Goal: Task Accomplishment & Management: Manage account settings

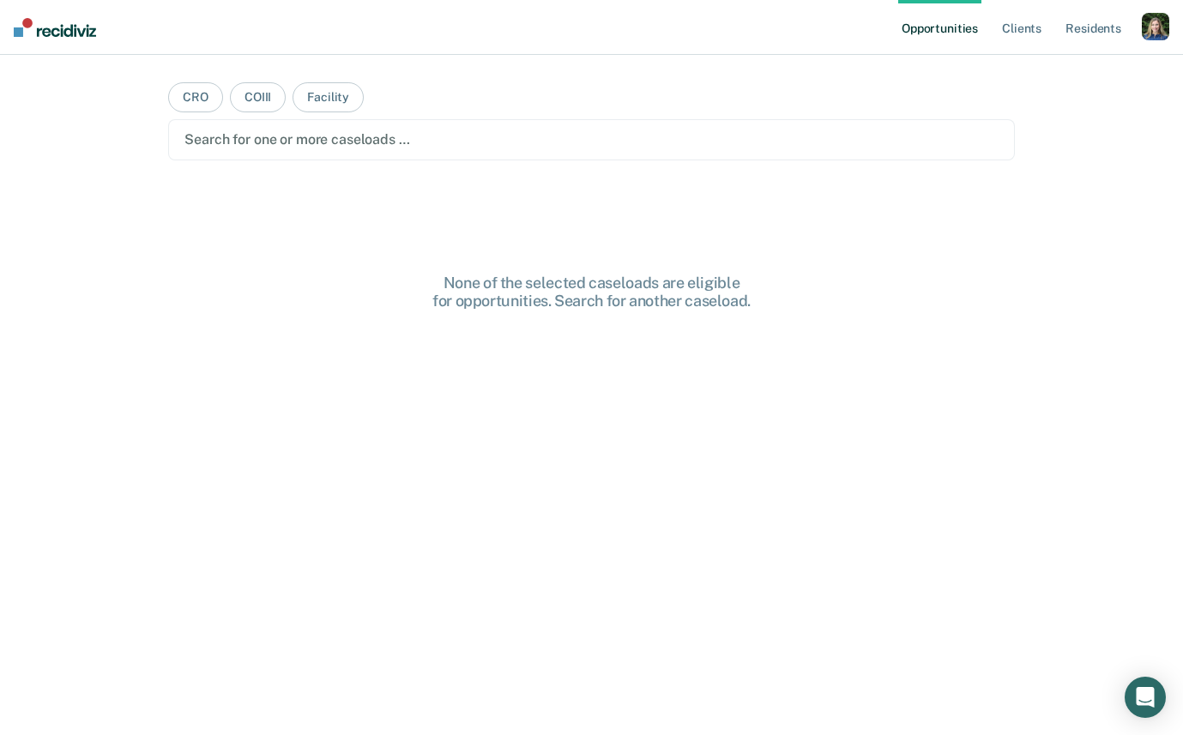
click at [1035, 26] on div "button" at bounding box center [1155, 26] width 27 height 27
click at [1034, 70] on link "Profile" at bounding box center [1087, 70] width 138 height 15
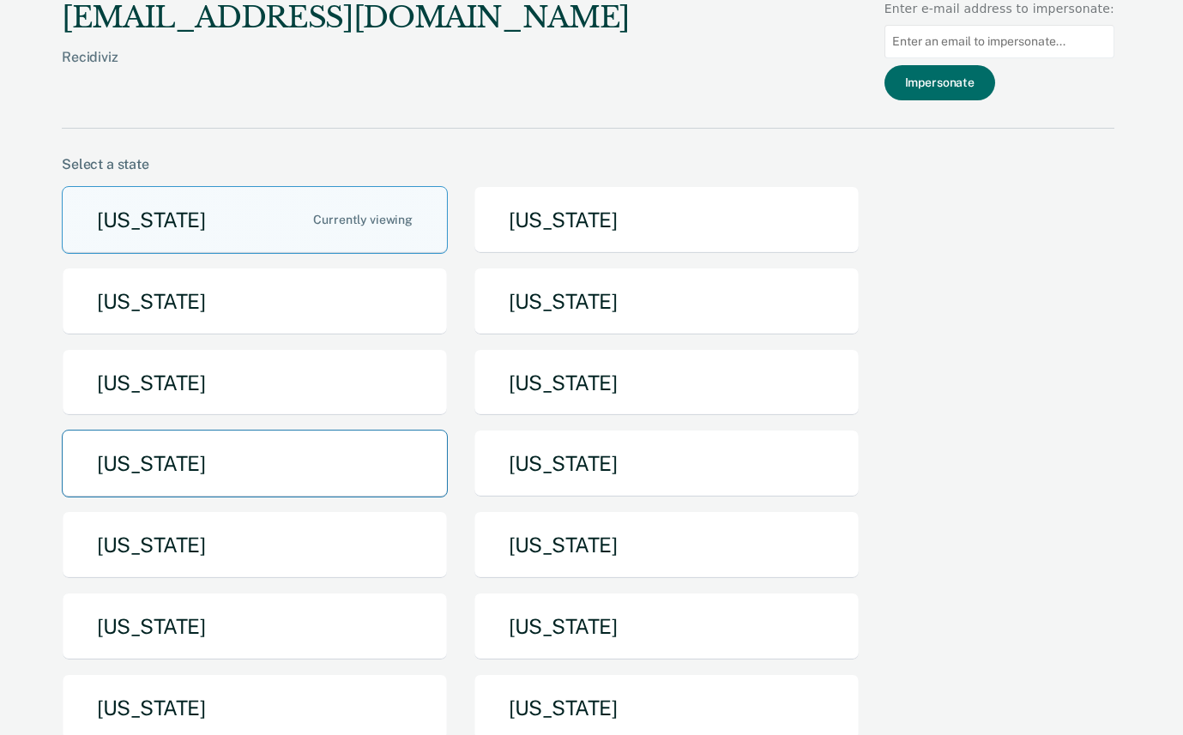
click at [317, 480] on button "[US_STATE]" at bounding box center [255, 464] width 386 height 68
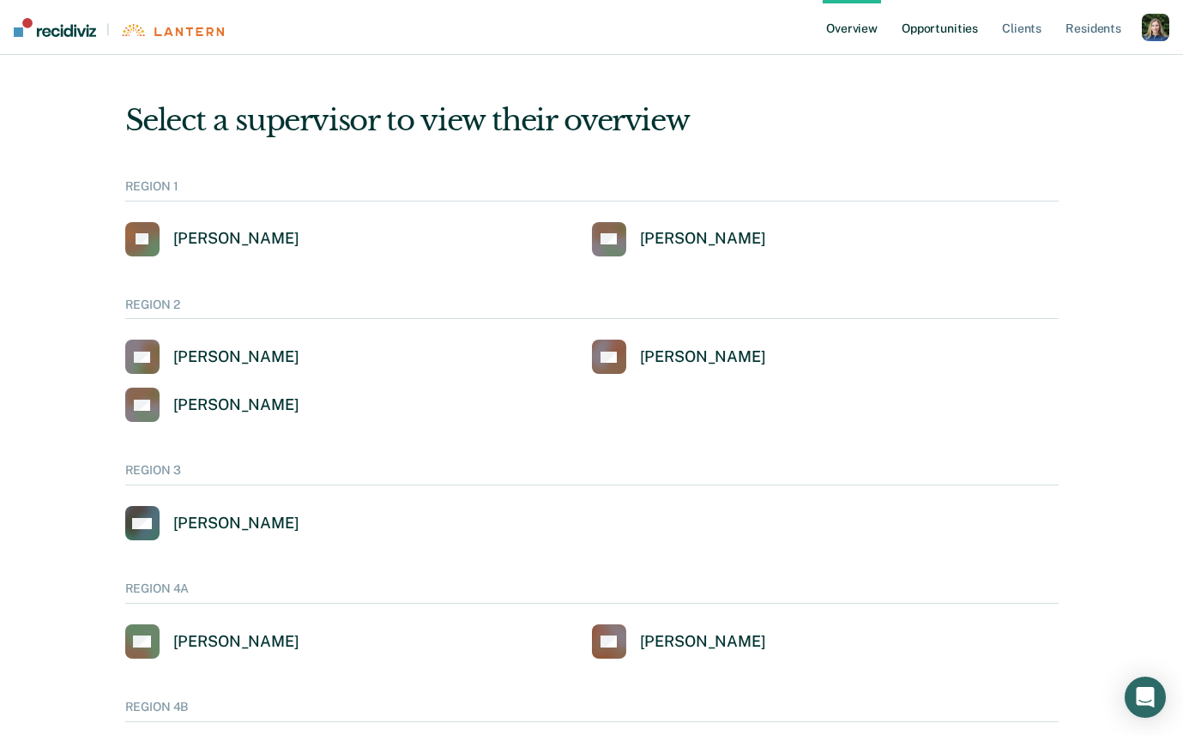
click at [950, 25] on link "Opportunities" at bounding box center [939, 27] width 83 height 55
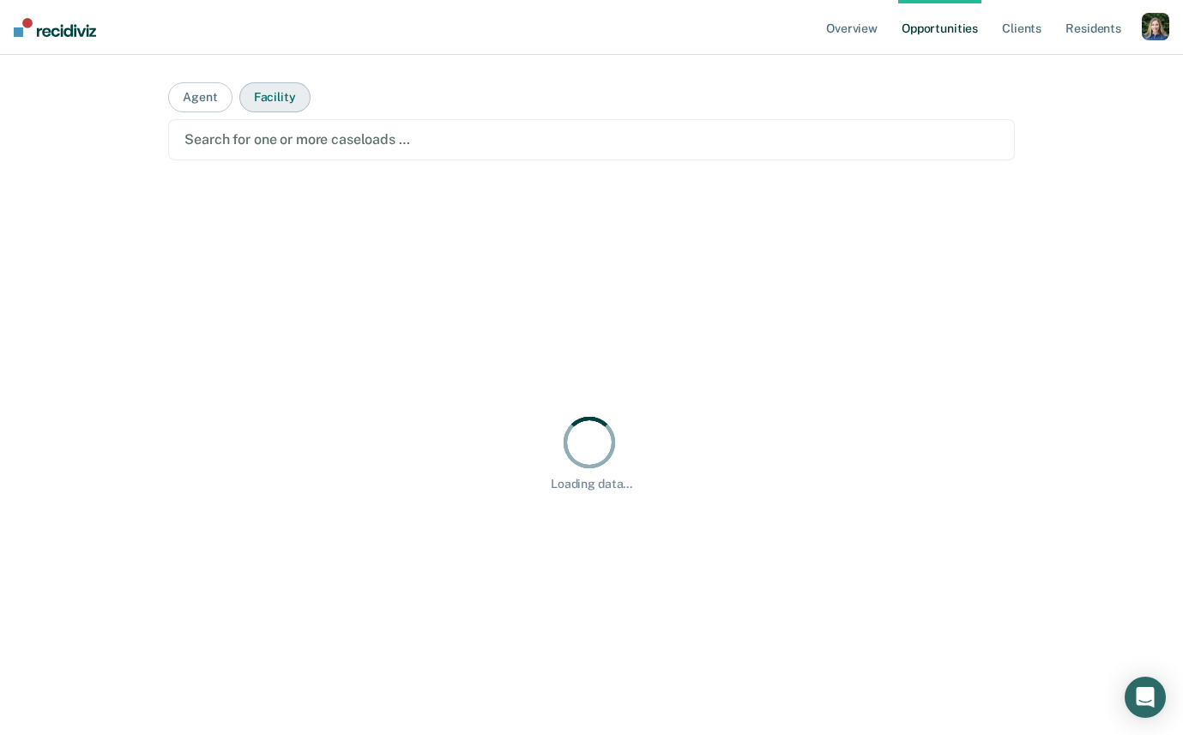
click at [269, 99] on button "Facility" at bounding box center [274, 97] width 71 height 30
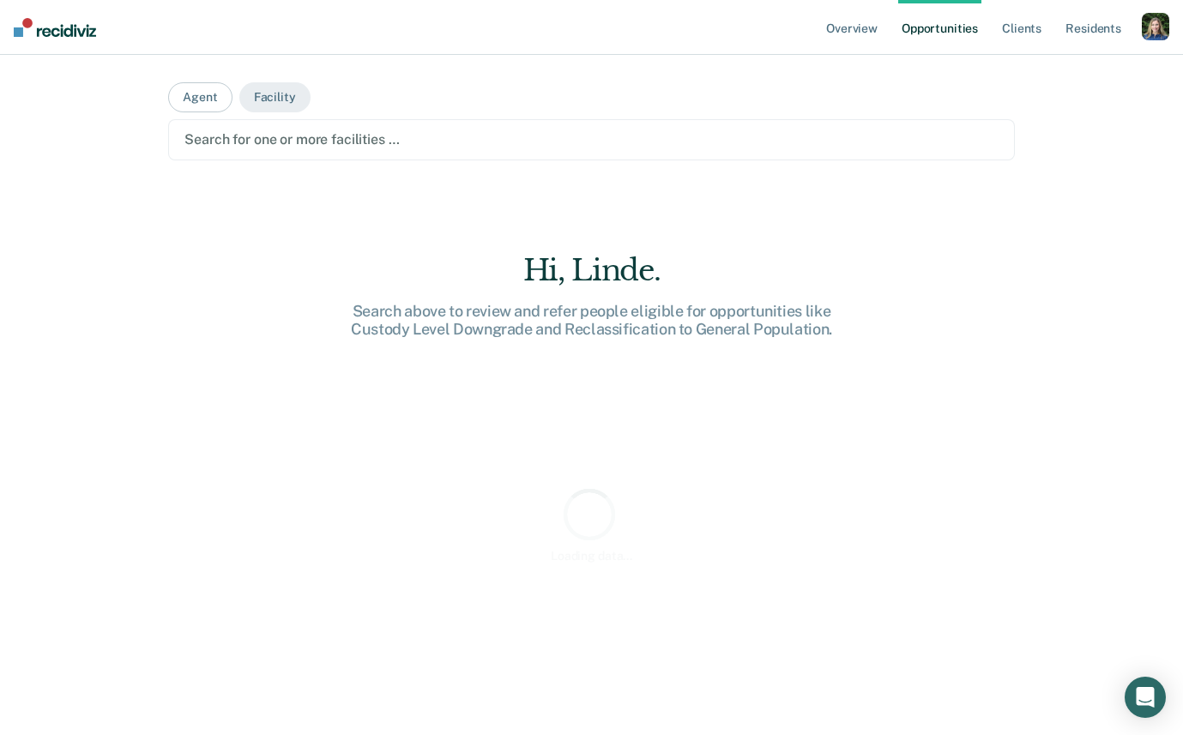
click at [269, 142] on div at bounding box center [590, 140] width 813 height 20
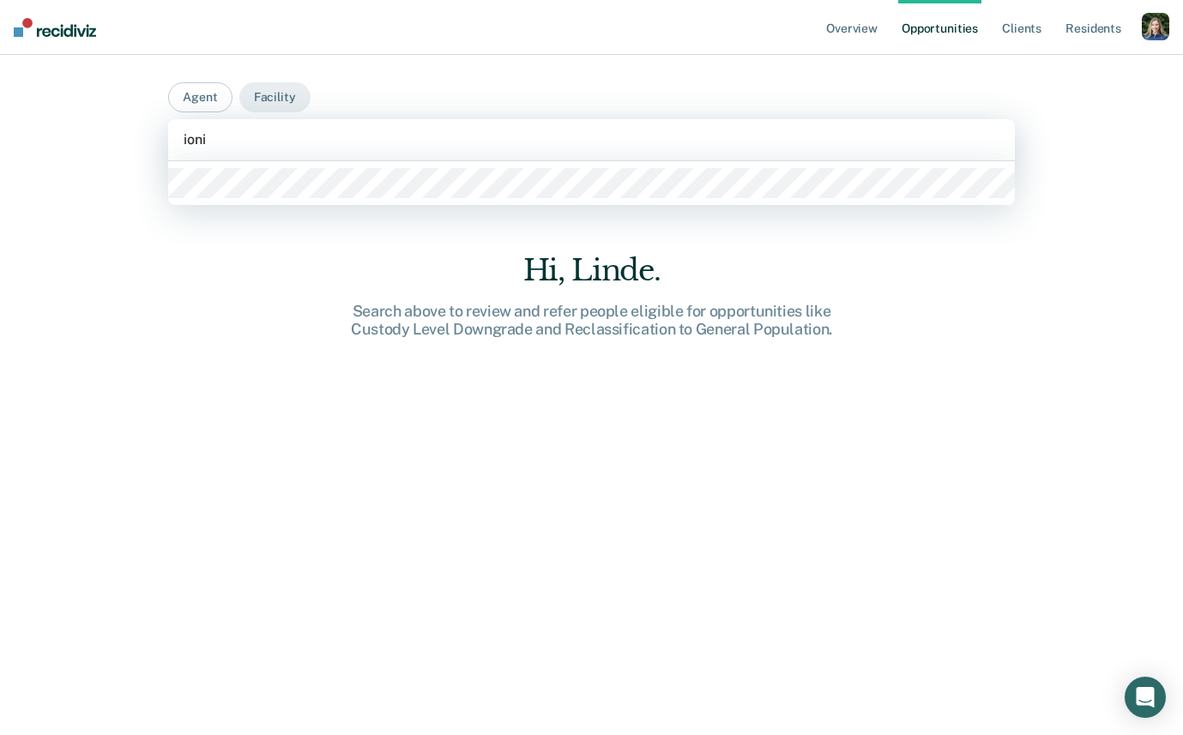
type input "ionia"
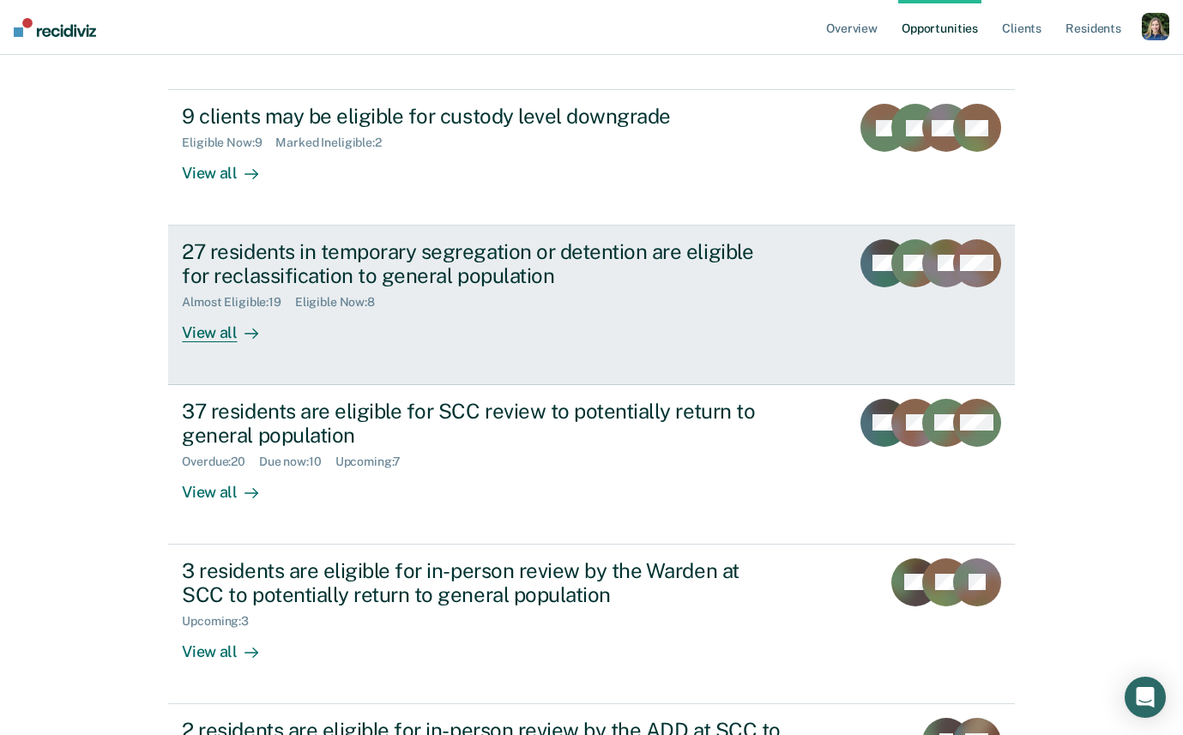
scroll to position [219, 0]
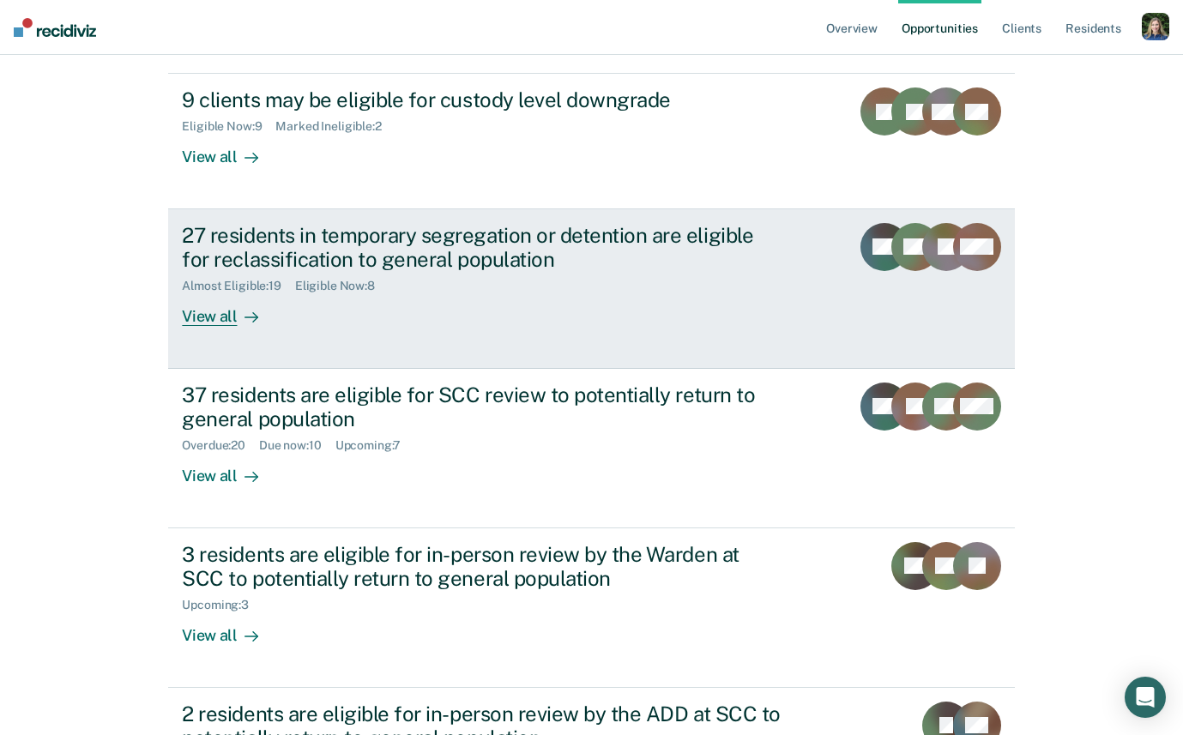
click at [220, 315] on div "View all" at bounding box center [230, 309] width 96 height 33
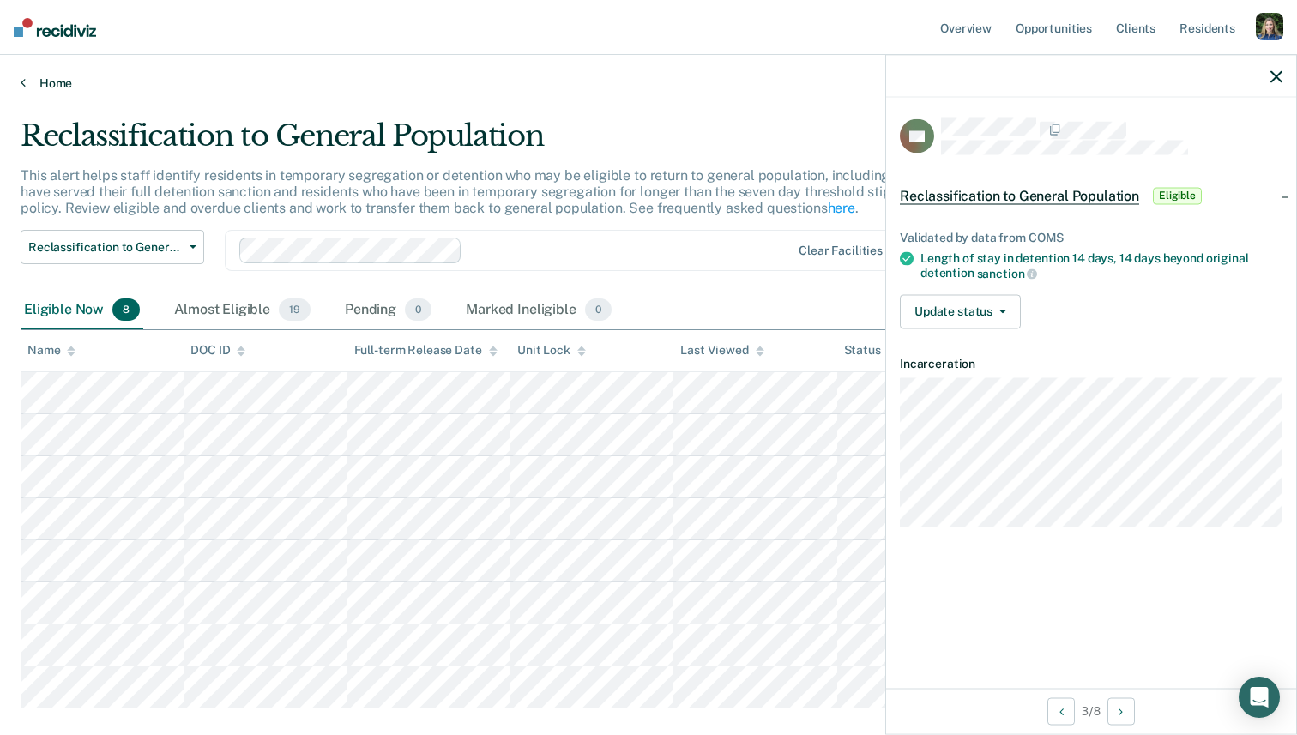
click at [40, 87] on link "Home" at bounding box center [649, 83] width 1256 height 15
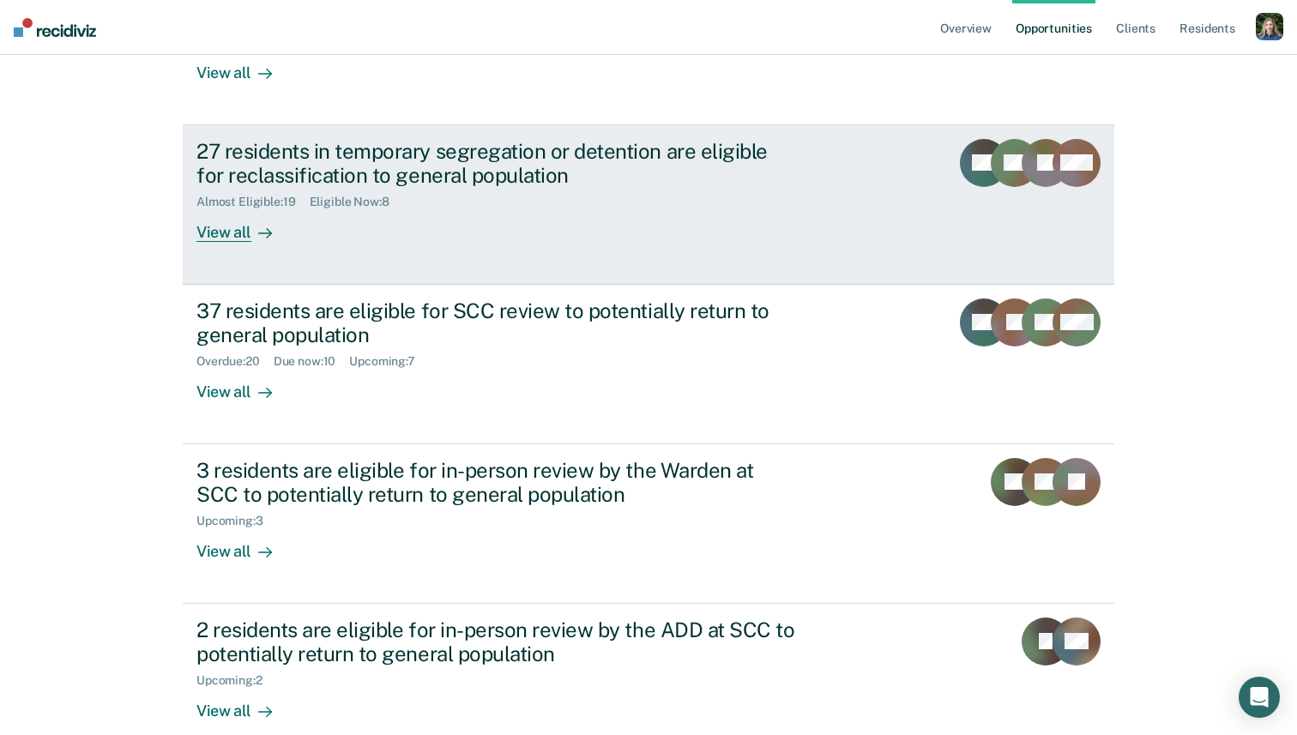
scroll to position [310, 0]
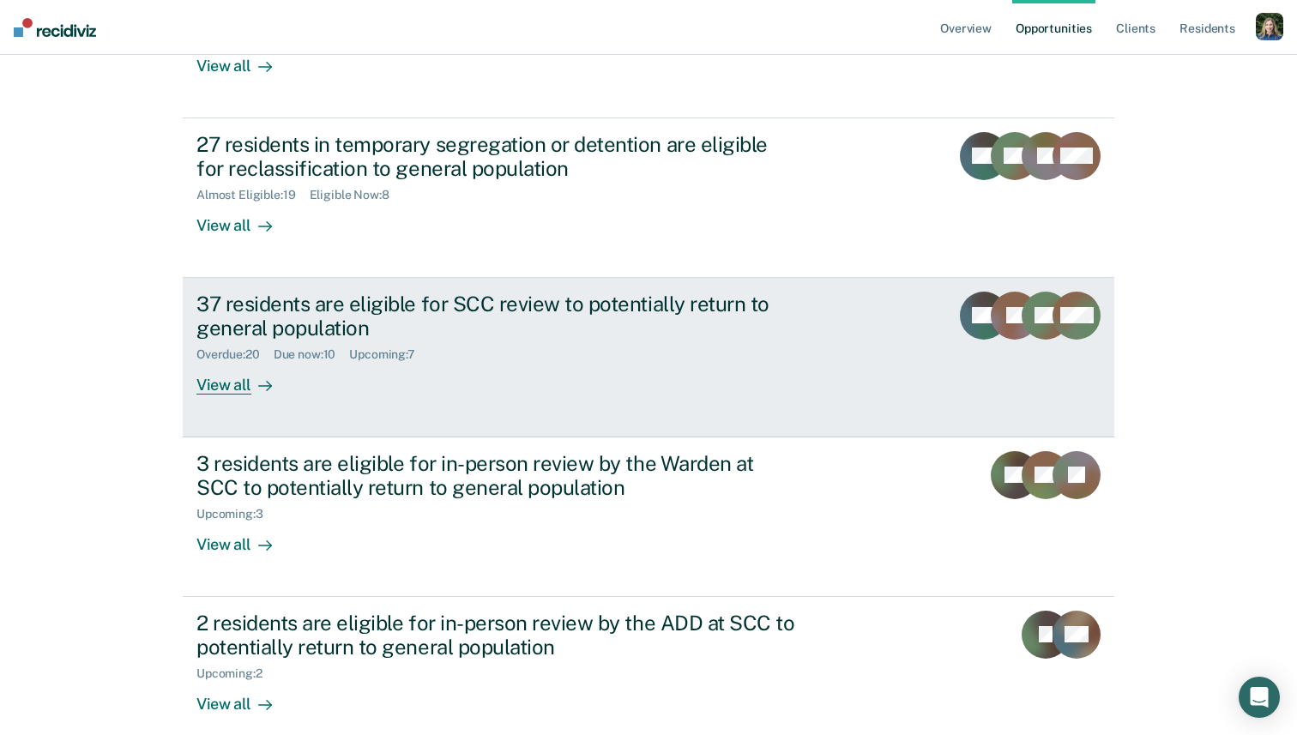
click at [241, 379] on div "View all" at bounding box center [244, 378] width 96 height 33
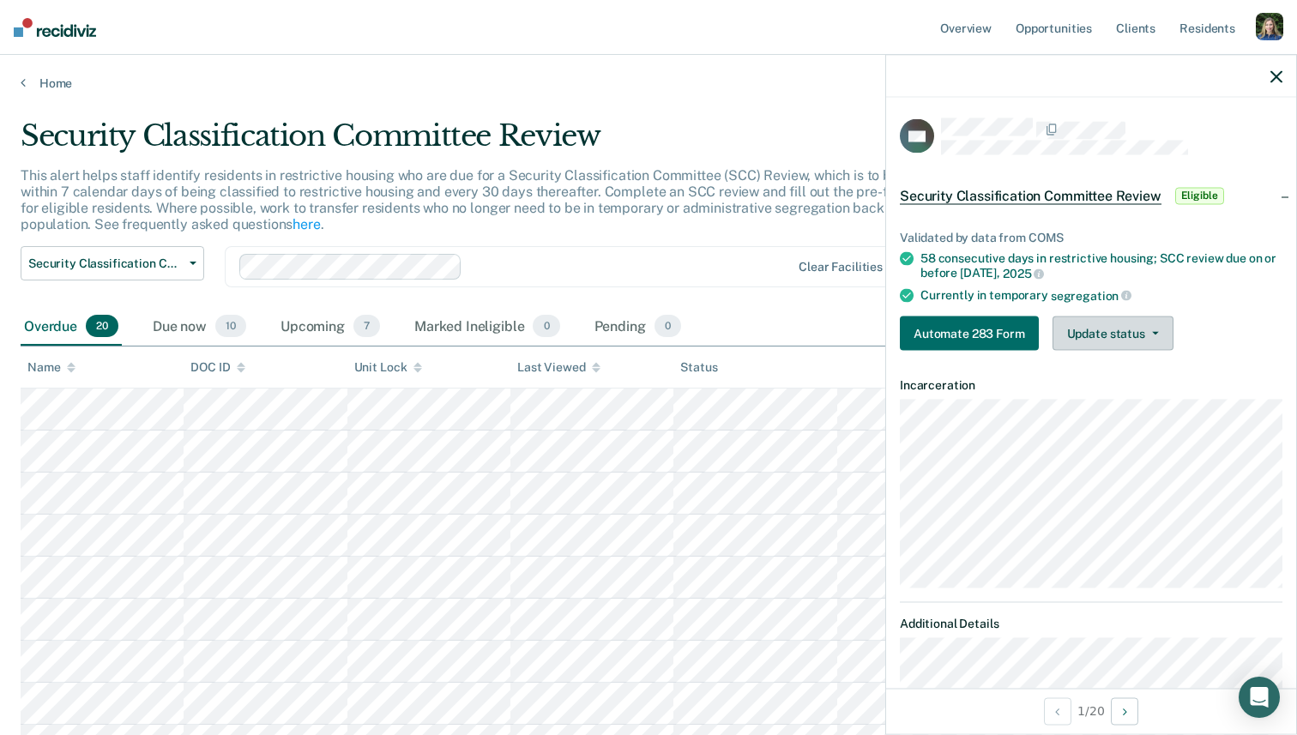
click at [1035, 335] on button "Update status" at bounding box center [1113, 334] width 121 height 34
click at [1035, 334] on button "Update status" at bounding box center [1113, 334] width 121 height 34
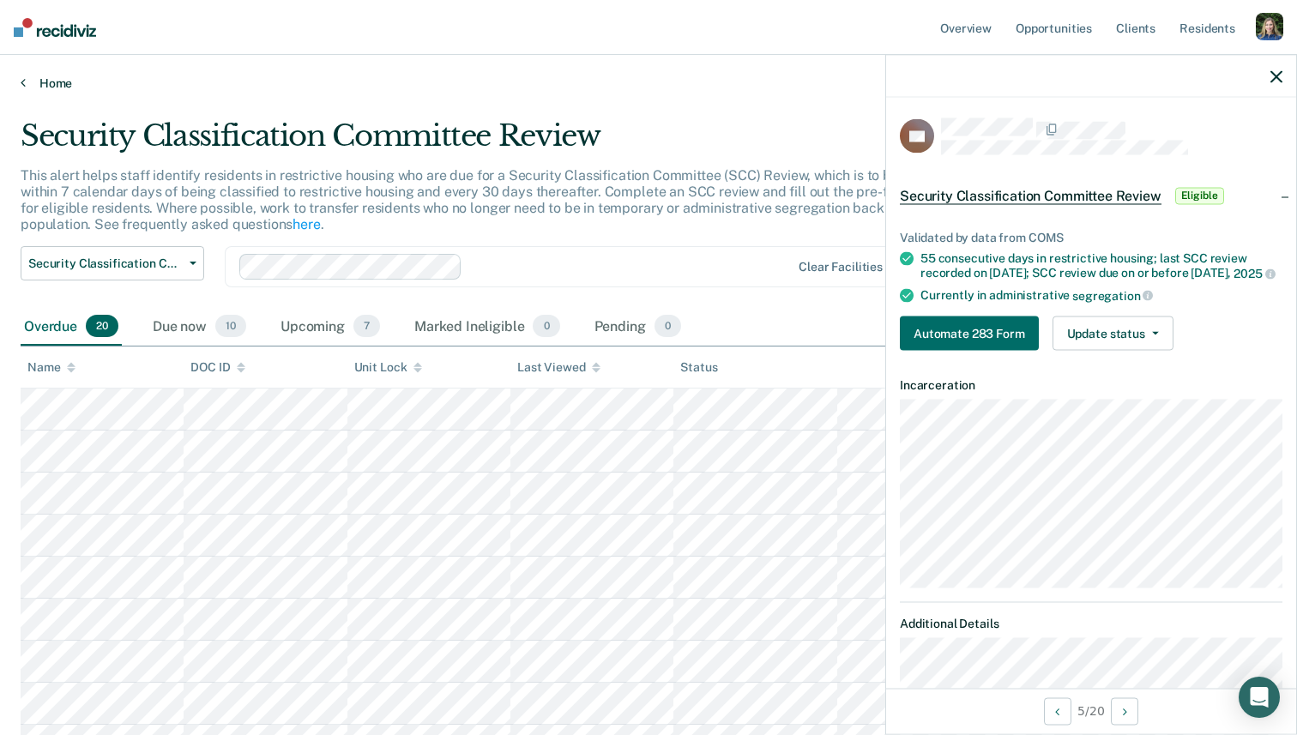
click at [54, 77] on link "Home" at bounding box center [649, 83] width 1256 height 15
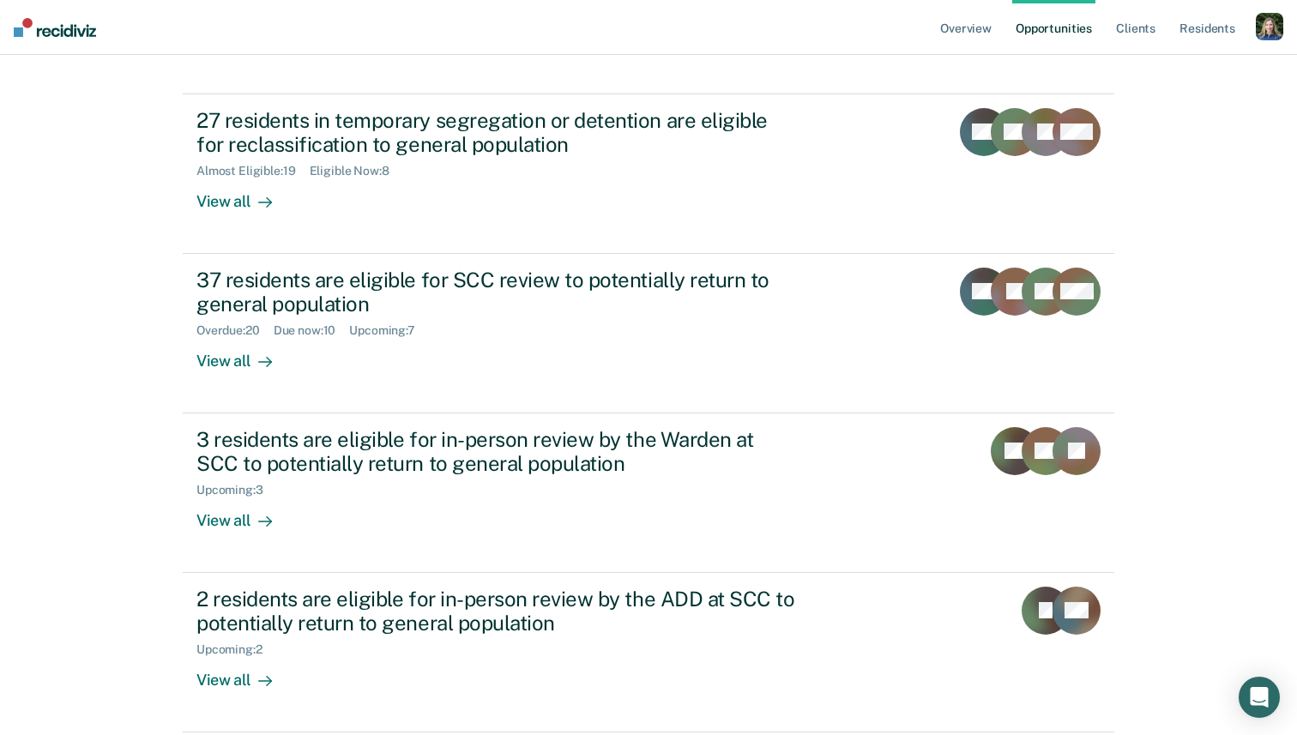
scroll to position [399, 0]
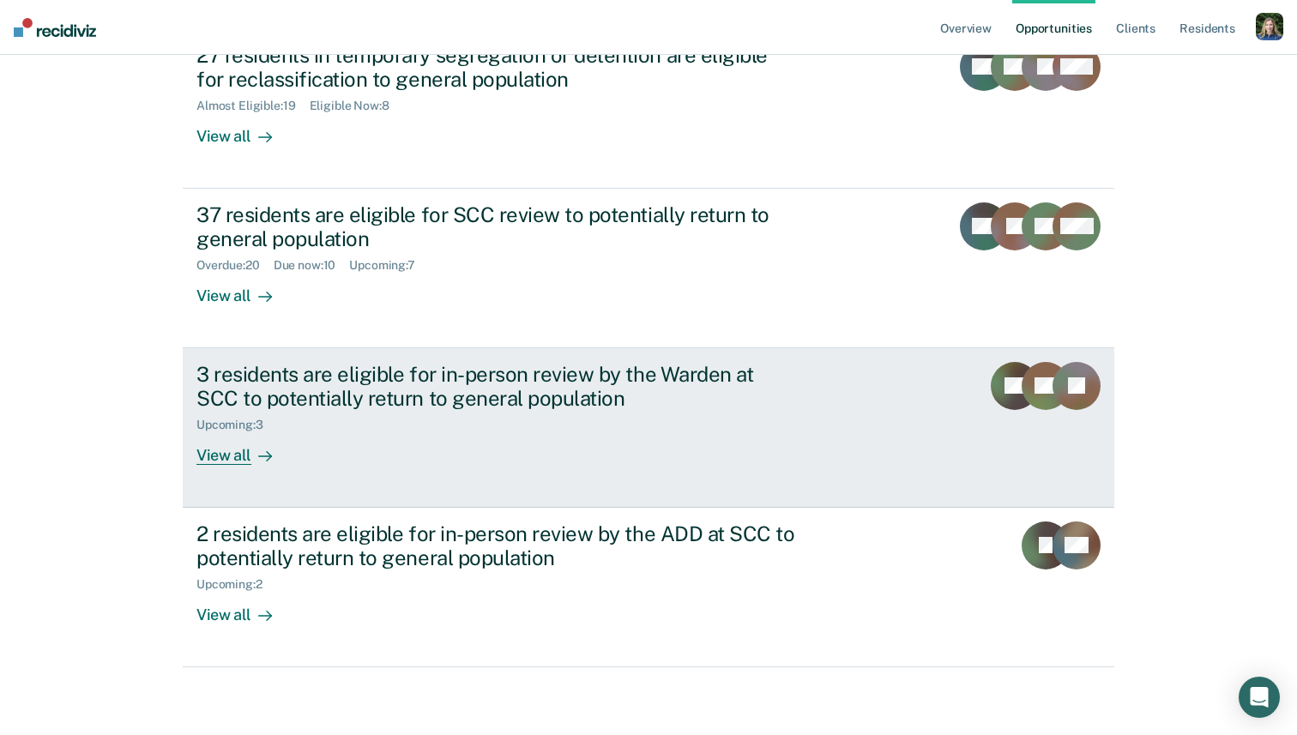
click at [245, 459] on div "View all" at bounding box center [244, 448] width 96 height 33
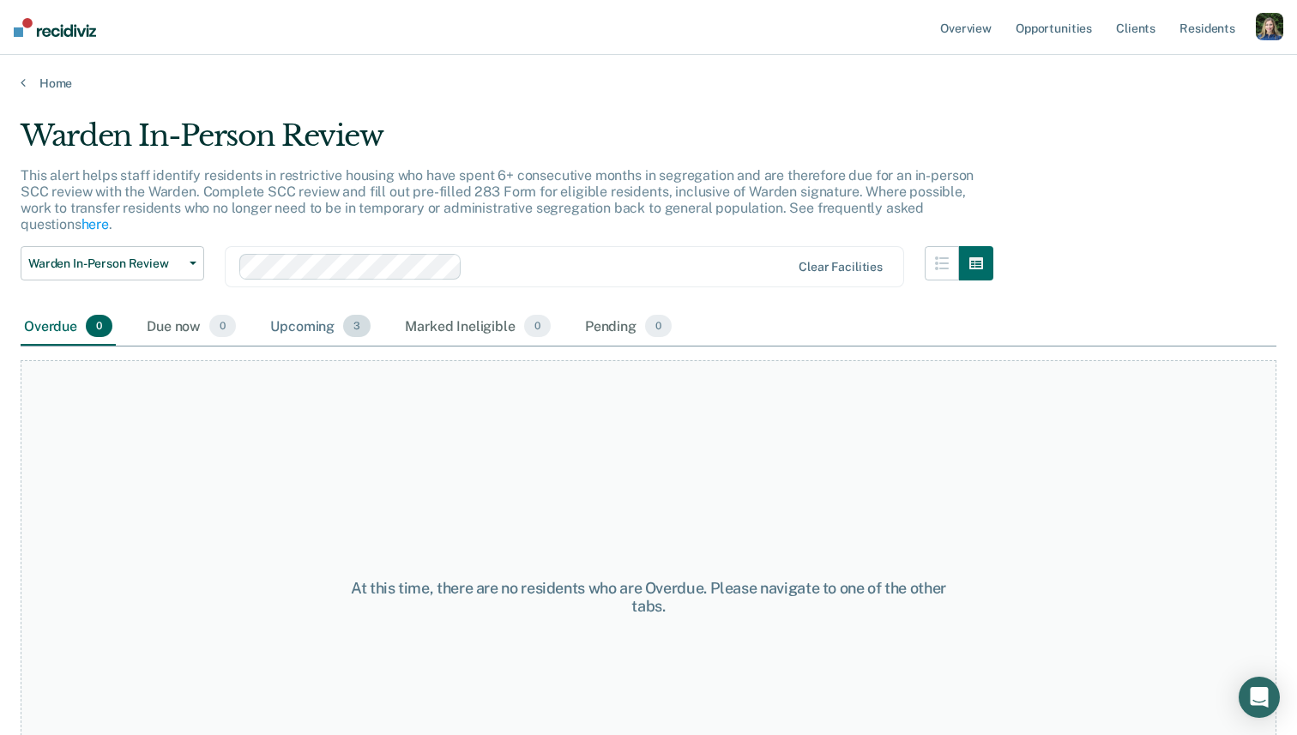
click at [318, 309] on div "Upcoming 3" at bounding box center [320, 327] width 107 height 38
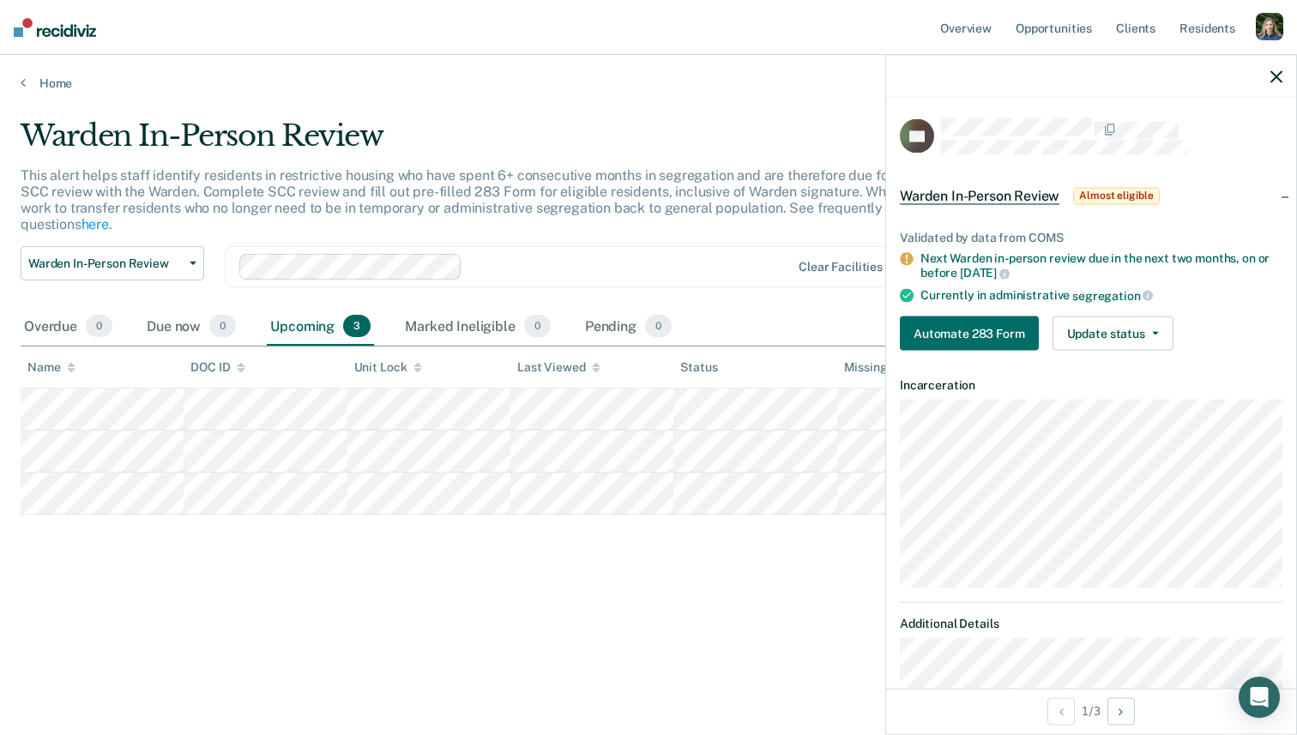
click at [1035, 69] on div at bounding box center [1091, 76] width 410 height 43
click at [1035, 79] on icon "button" at bounding box center [1277, 76] width 12 height 12
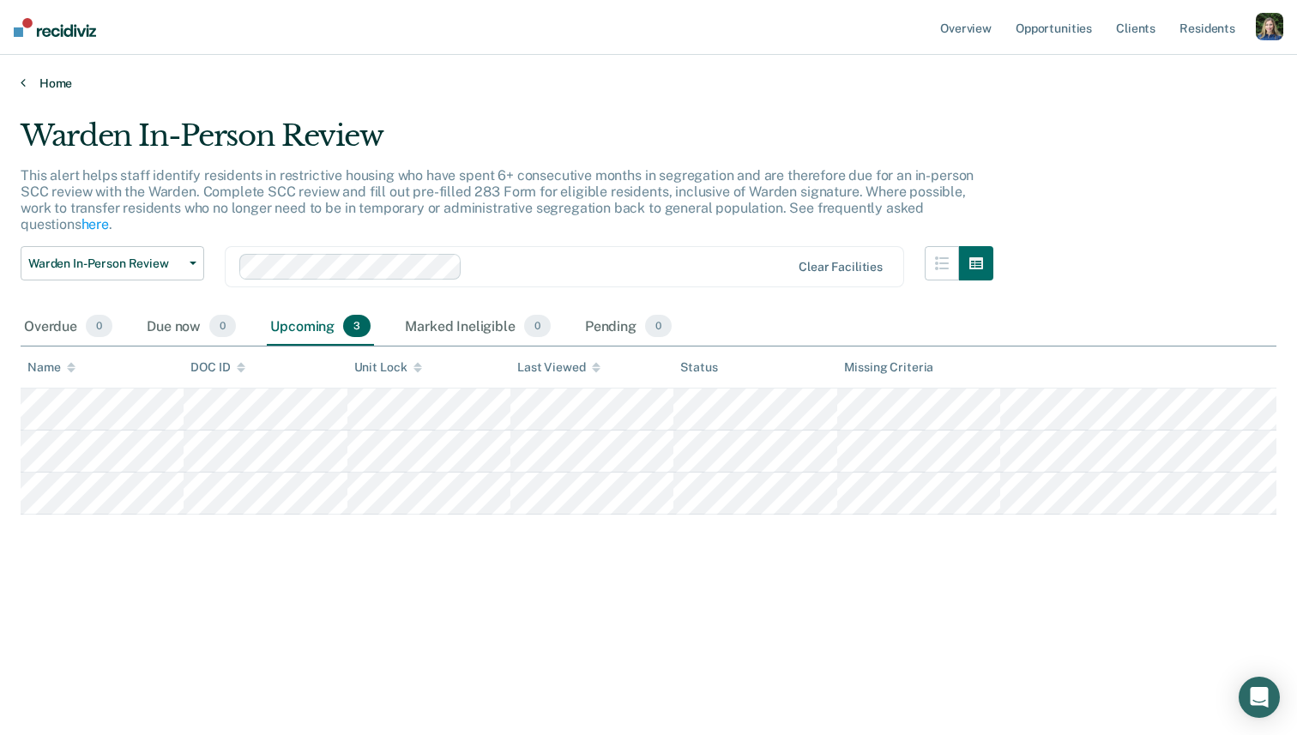
click at [33, 83] on link "Home" at bounding box center [649, 83] width 1256 height 15
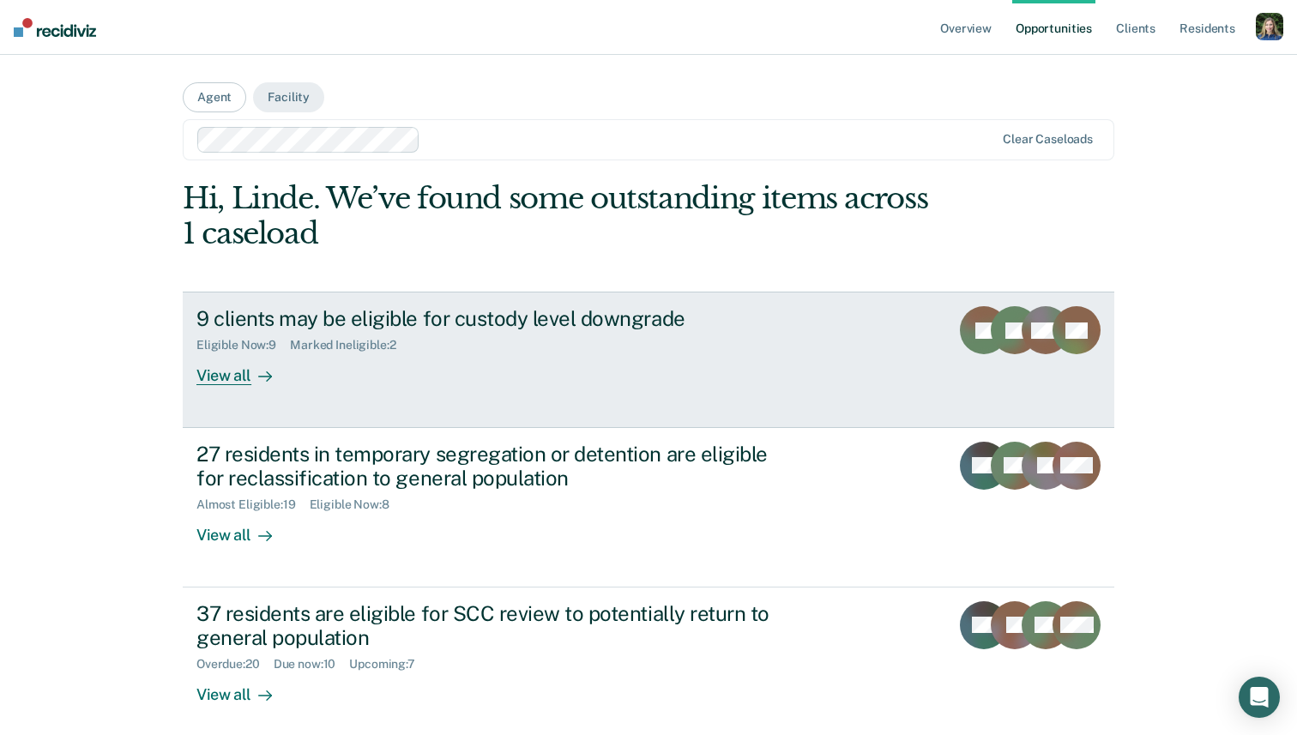
click at [235, 371] on div "View all" at bounding box center [244, 369] width 96 height 33
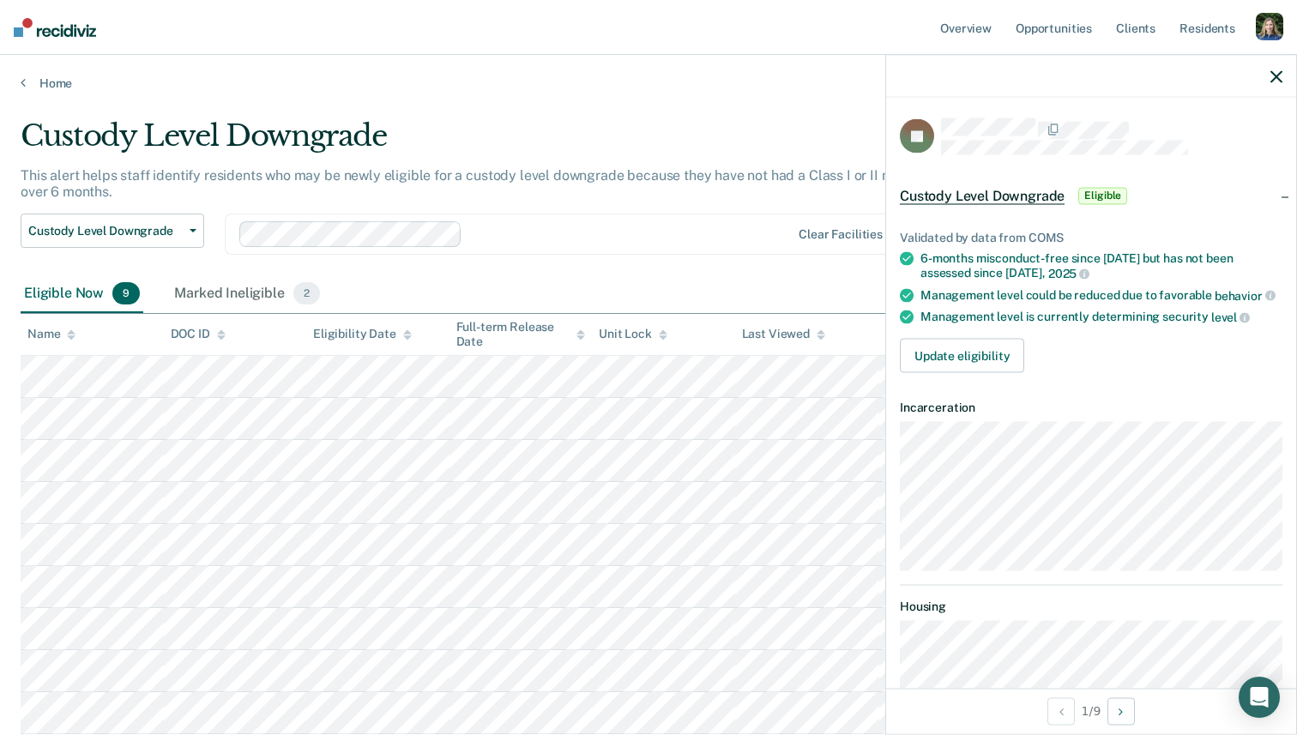
click at [1035, 70] on div at bounding box center [1091, 76] width 410 height 43
click at [1035, 72] on icon "button" at bounding box center [1277, 76] width 12 height 12
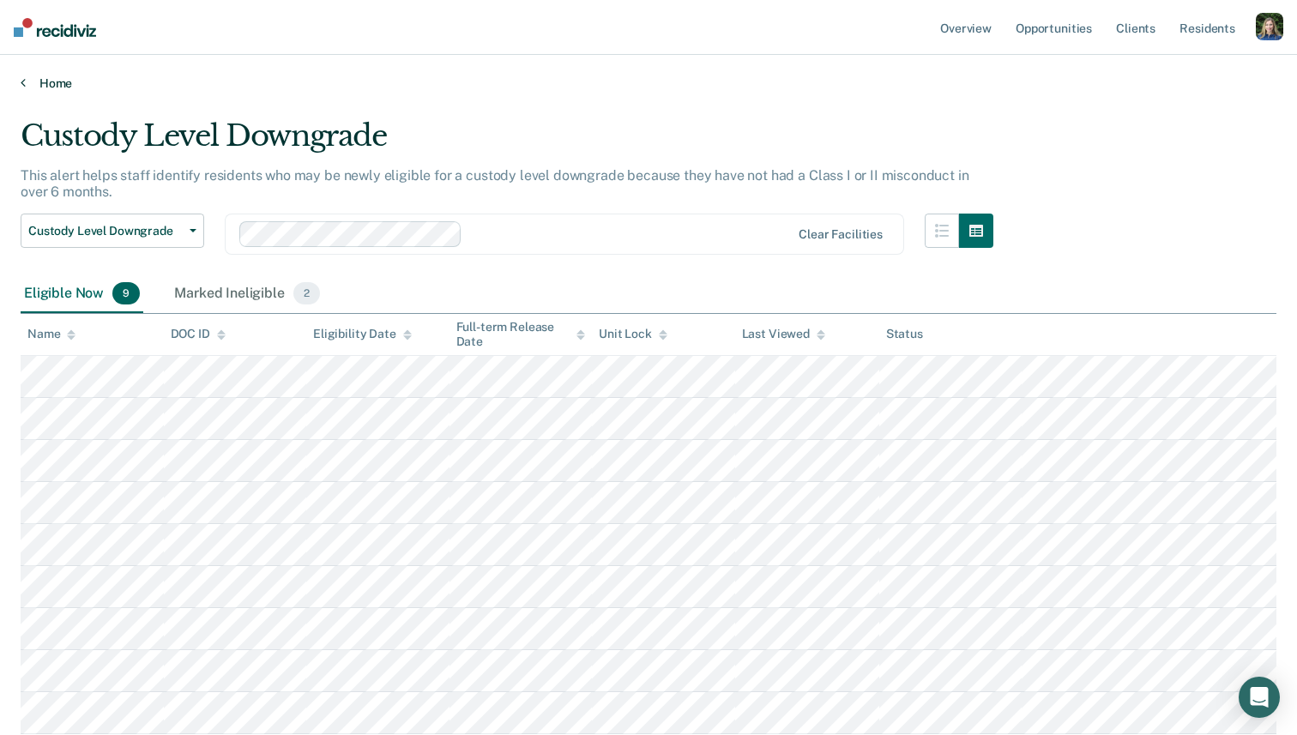
click at [54, 88] on link "Home" at bounding box center [649, 83] width 1256 height 15
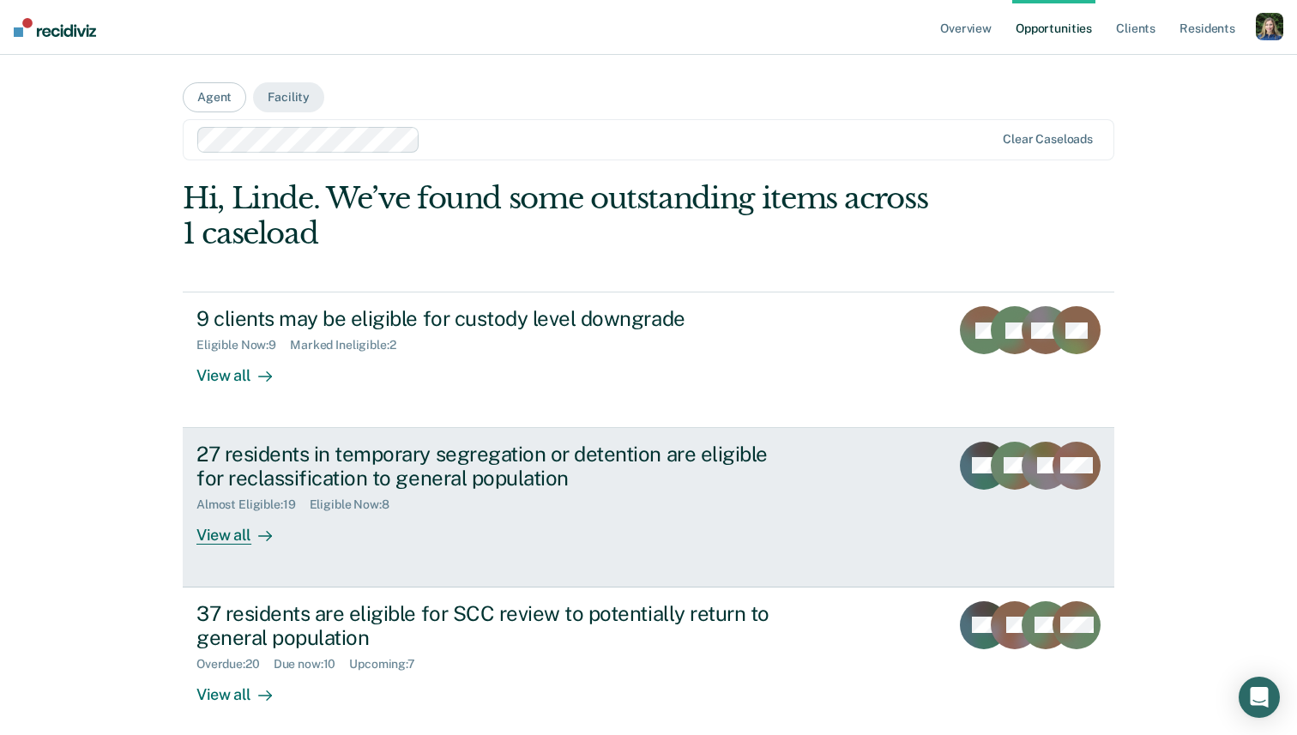
click at [245, 529] on div "View all" at bounding box center [244, 528] width 96 height 33
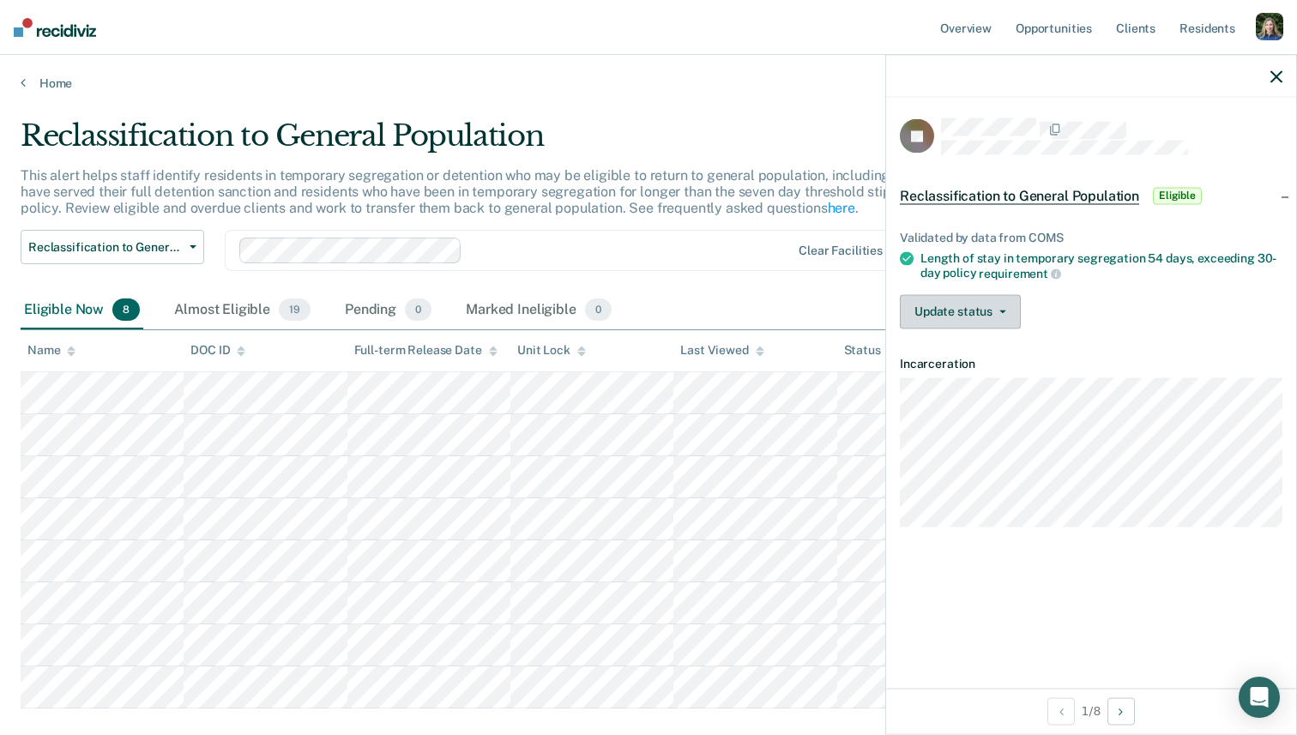
click at [996, 316] on button "Update status" at bounding box center [960, 311] width 121 height 34
click at [1035, 79] on icon "button" at bounding box center [1277, 76] width 12 height 12
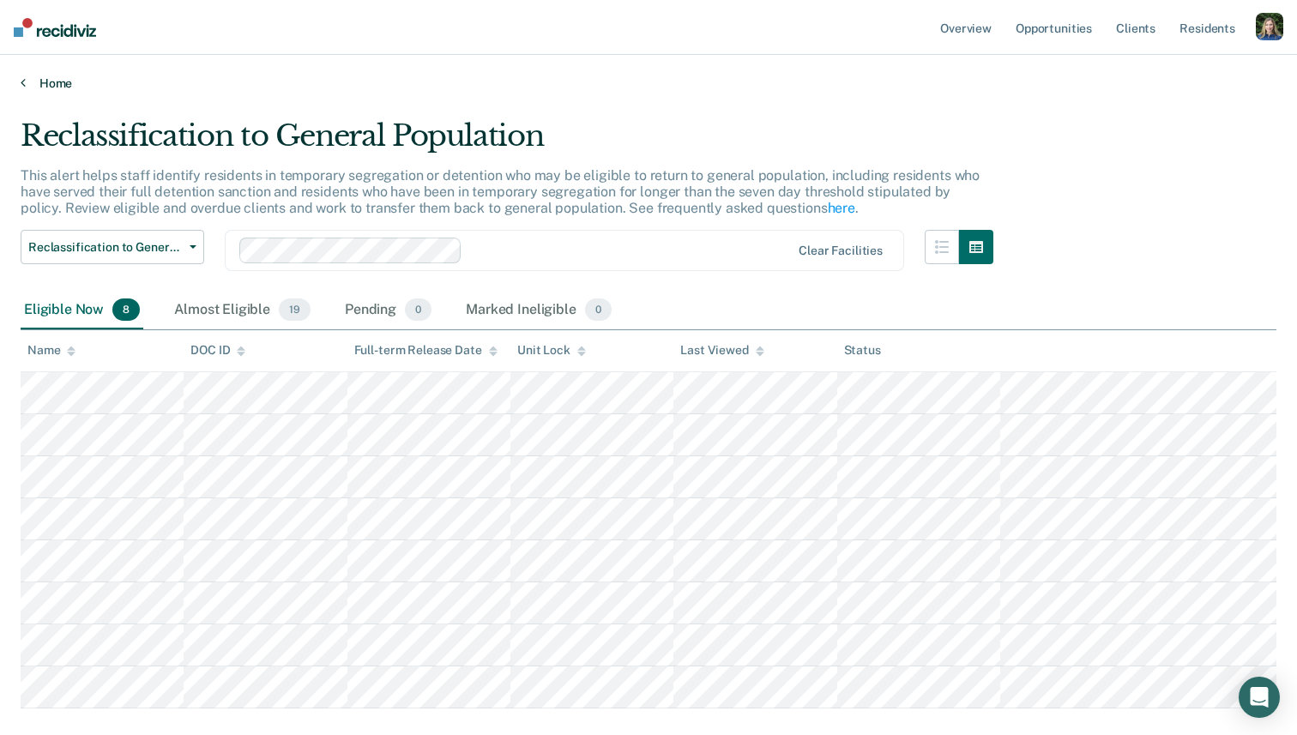
click at [37, 78] on link "Home" at bounding box center [649, 83] width 1256 height 15
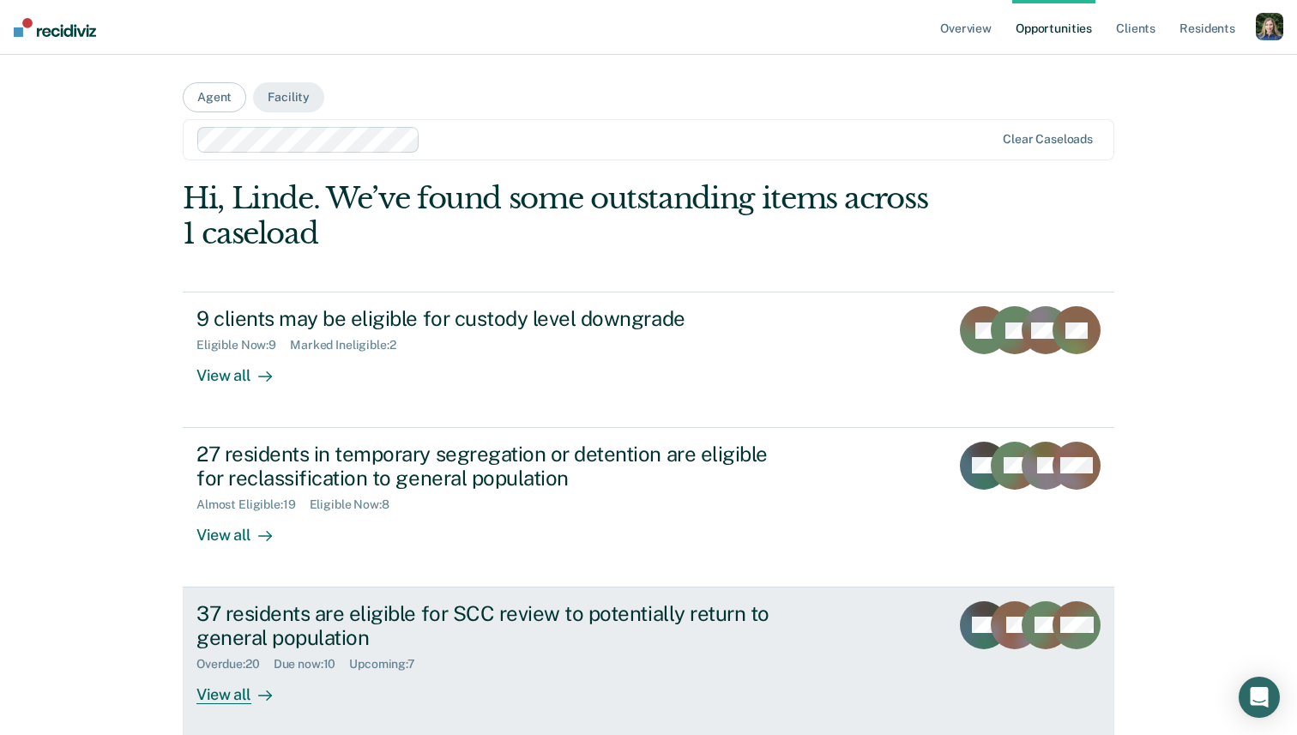
click at [287, 630] on div "37 residents are eligible for SCC review to potentially return to general popul…" at bounding box center [497, 626] width 602 height 50
